Goal: Book appointment/travel/reservation

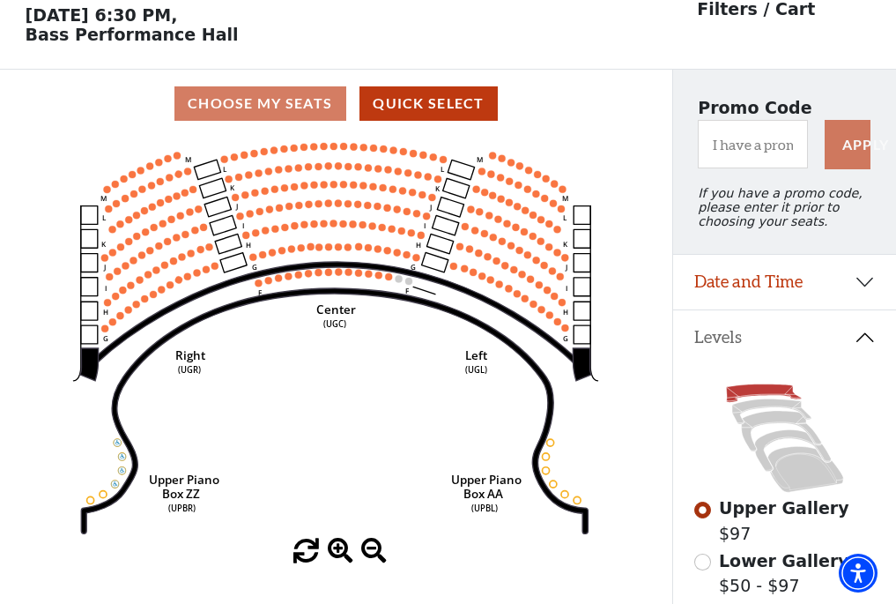
scroll to position [82, 0]
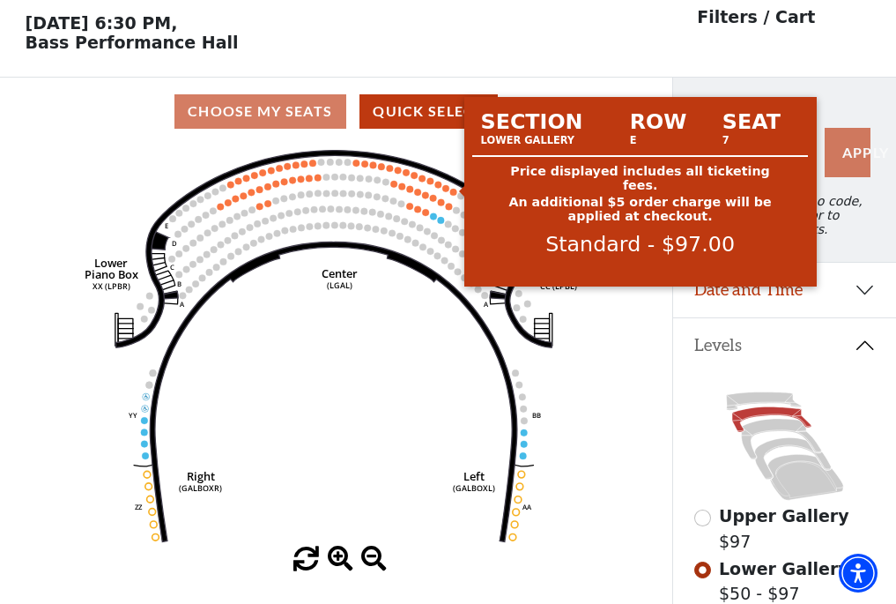
scroll to position [82, 0]
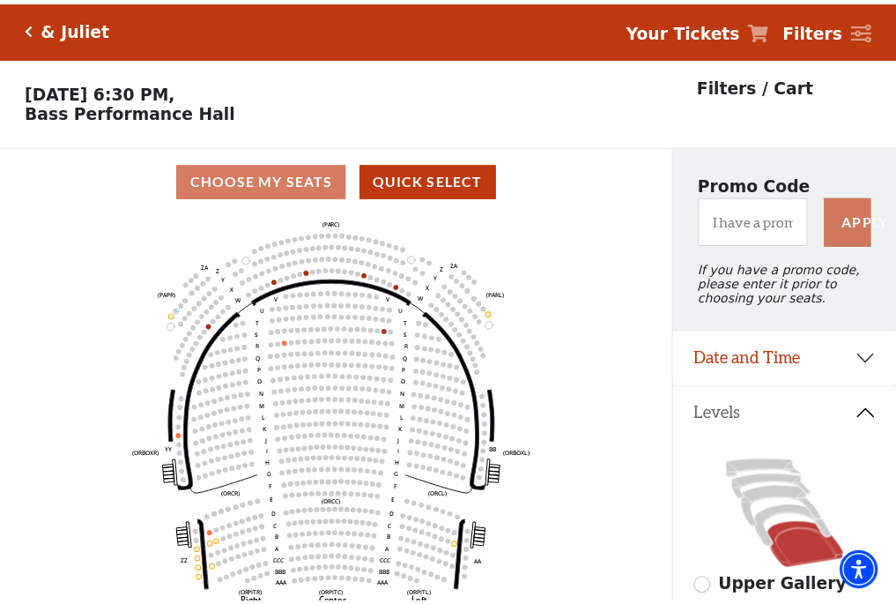
scroll to position [82, 0]
